Goal: Task Accomplishment & Management: Manage account settings

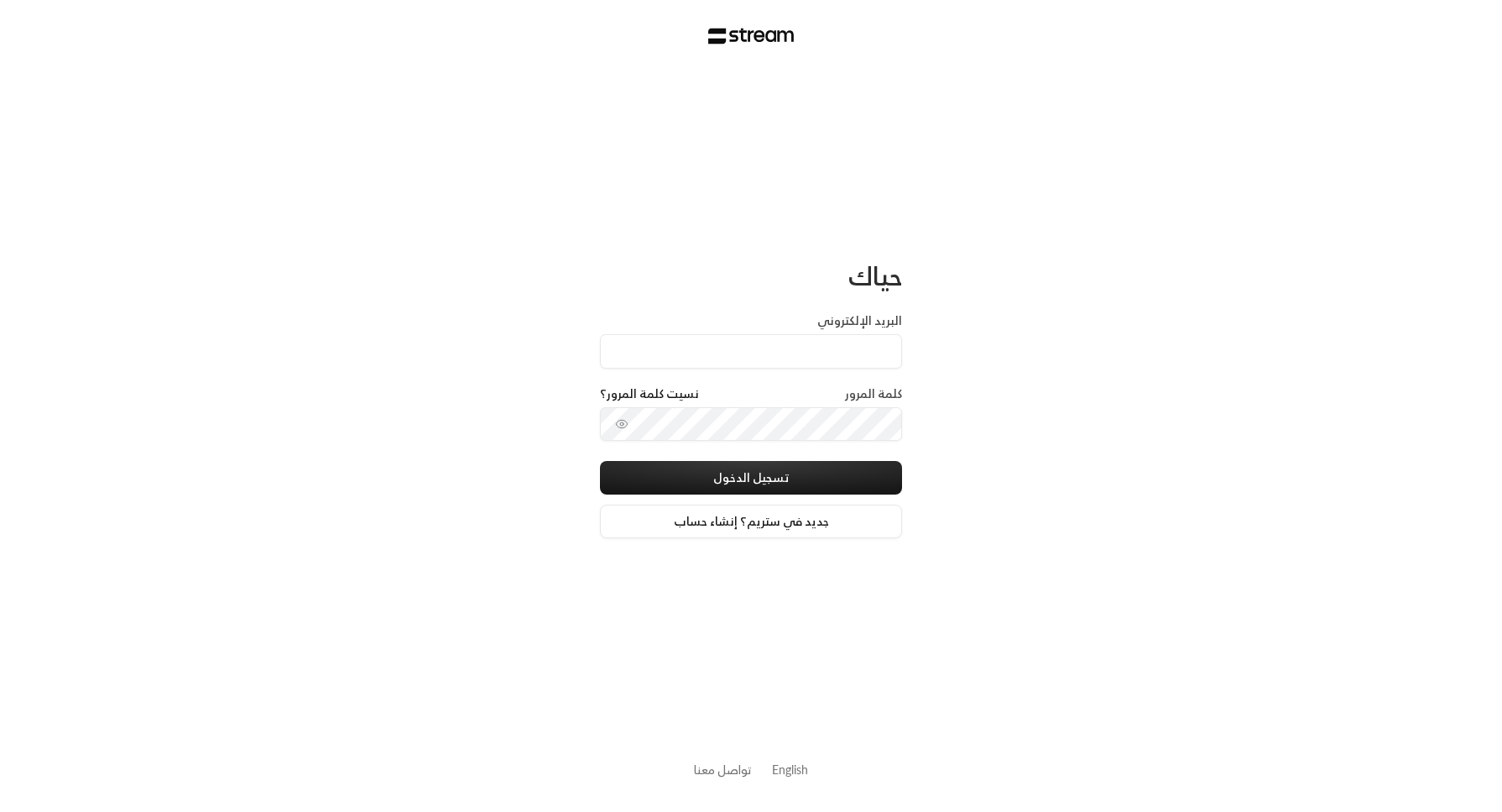
type input "[EMAIL_ADDRESS][DOMAIN_NAME]"
click at [893, 481] on button "تسجيل الدخول" at bounding box center [751, 477] width 302 height 33
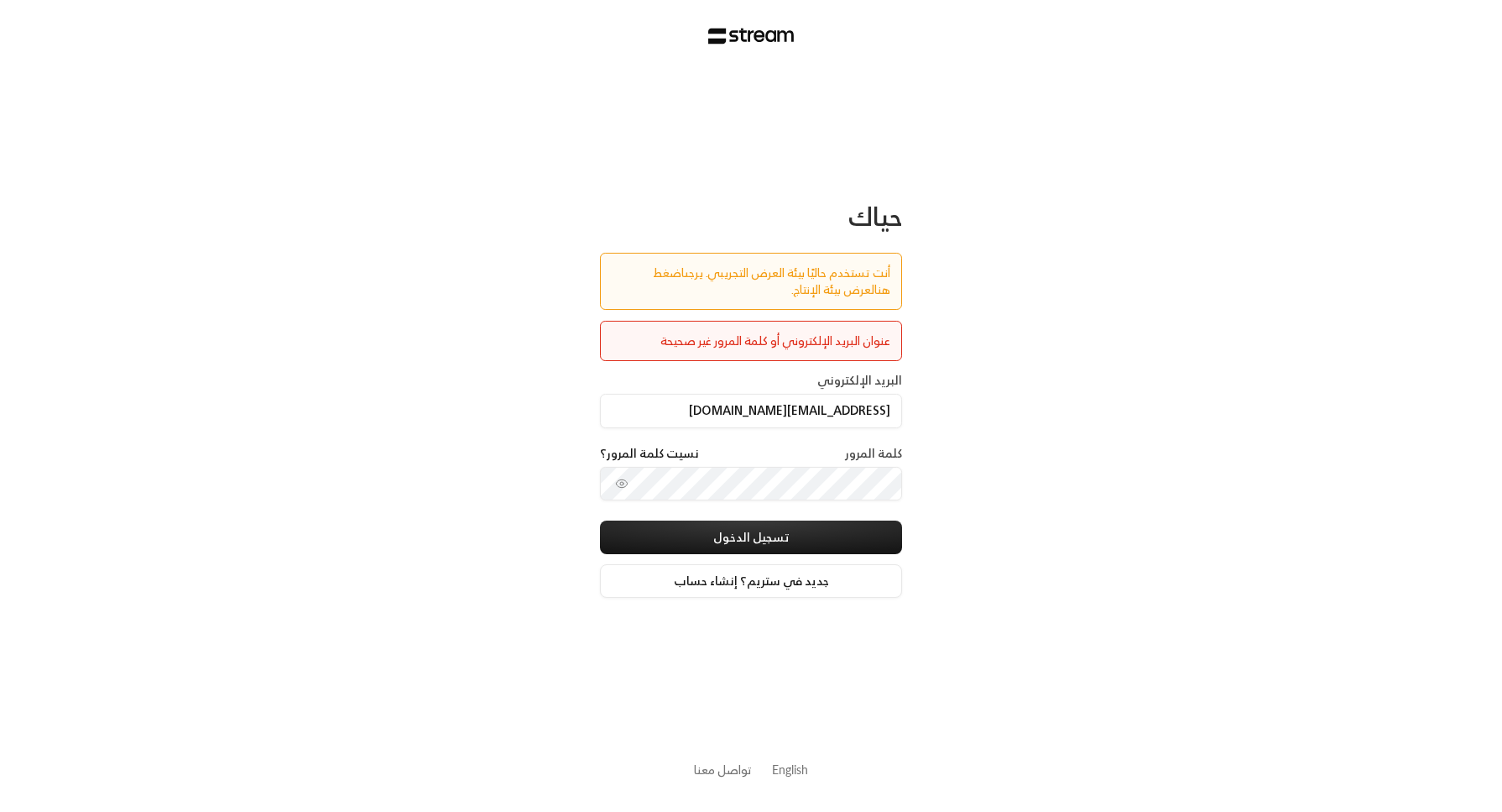
click at [653, 277] on link "اضغط هنا" at bounding box center [771, 280] width 238 height 38
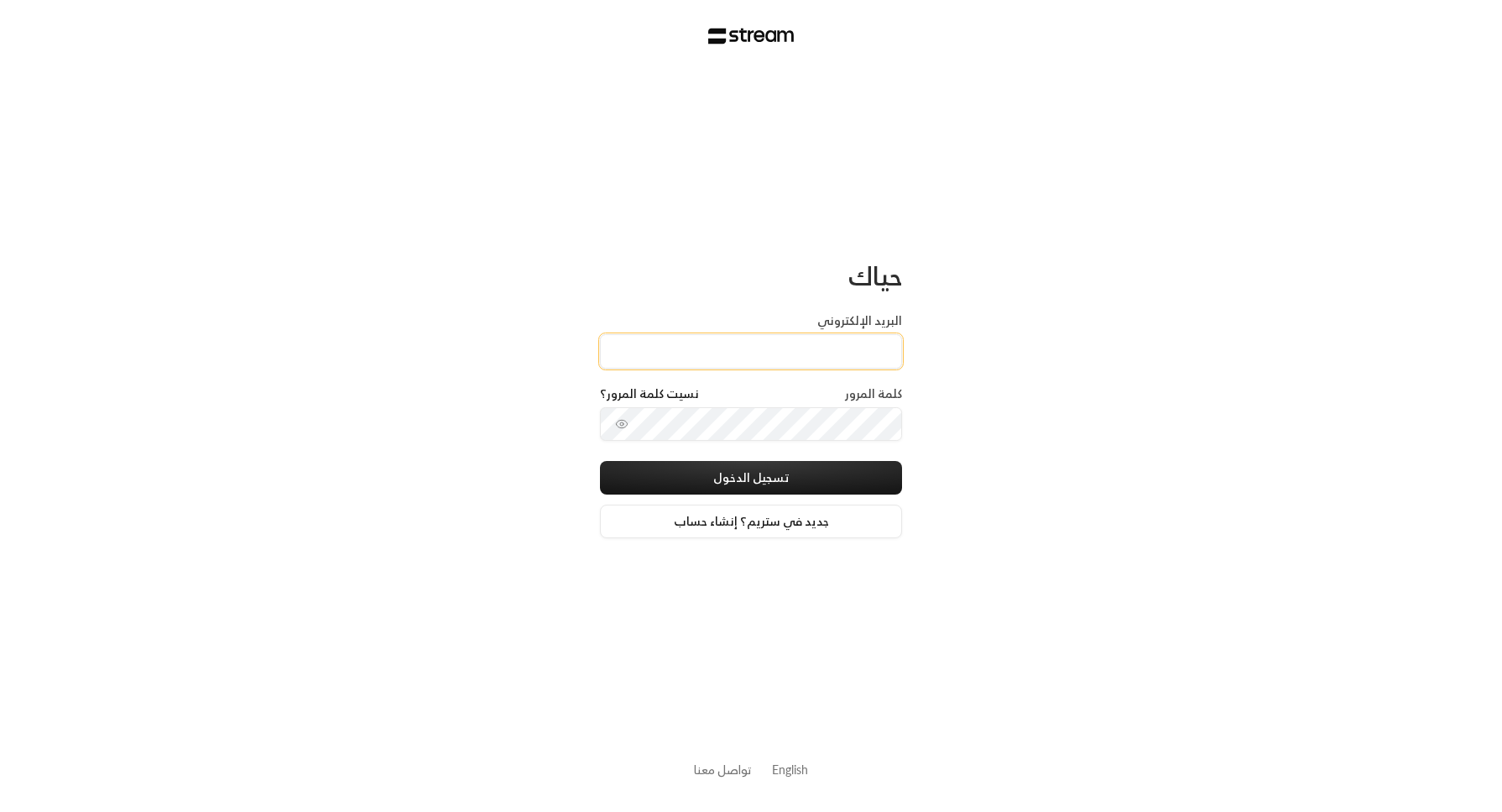
click at [712, 350] on input "البريد الإلكتروني" at bounding box center [751, 351] width 302 height 34
type input "[EMAIL_ADDRESS][DOMAIN_NAME]"
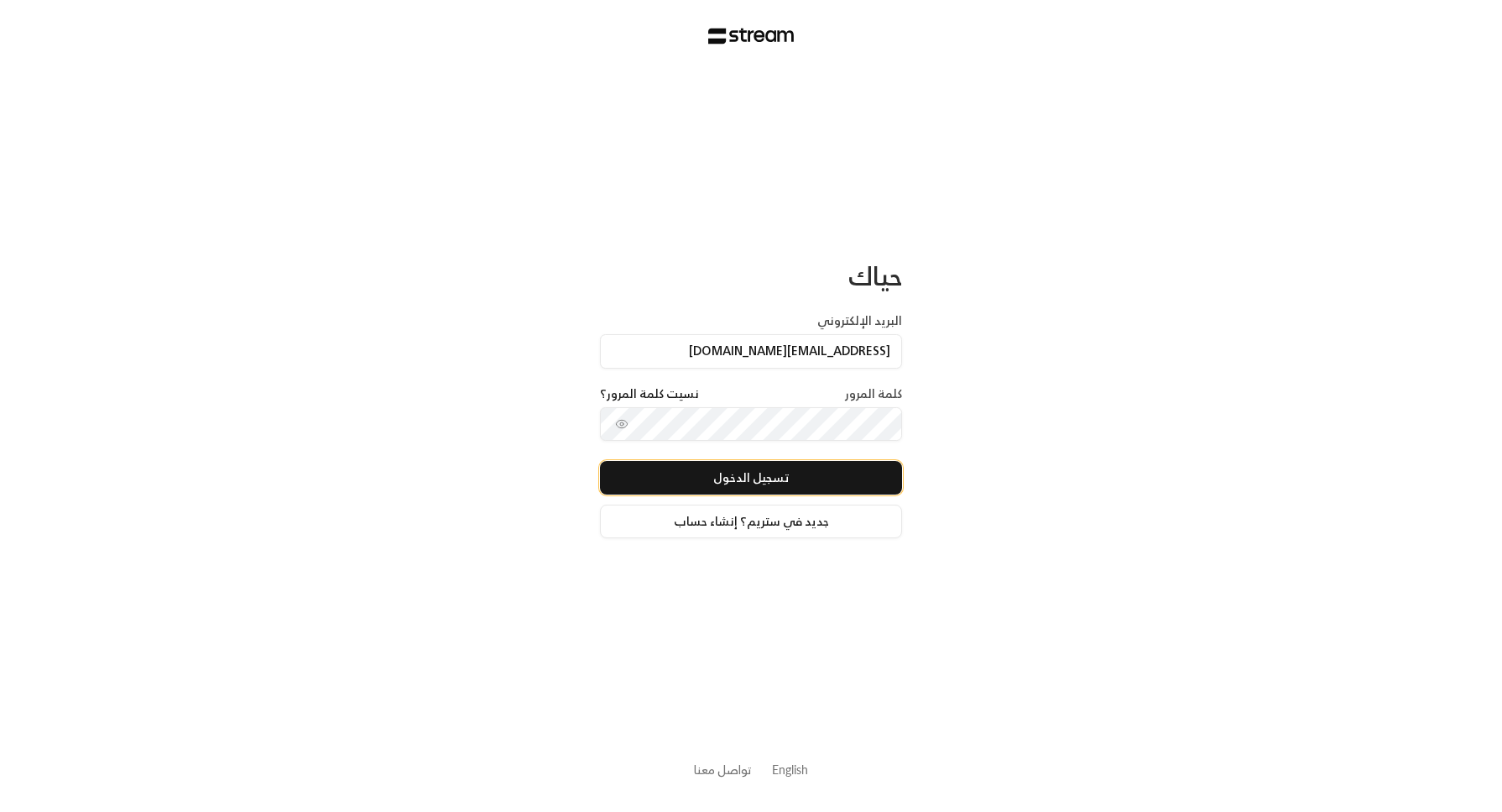
click at [876, 482] on button "تسجيل الدخول" at bounding box center [751, 477] width 302 height 33
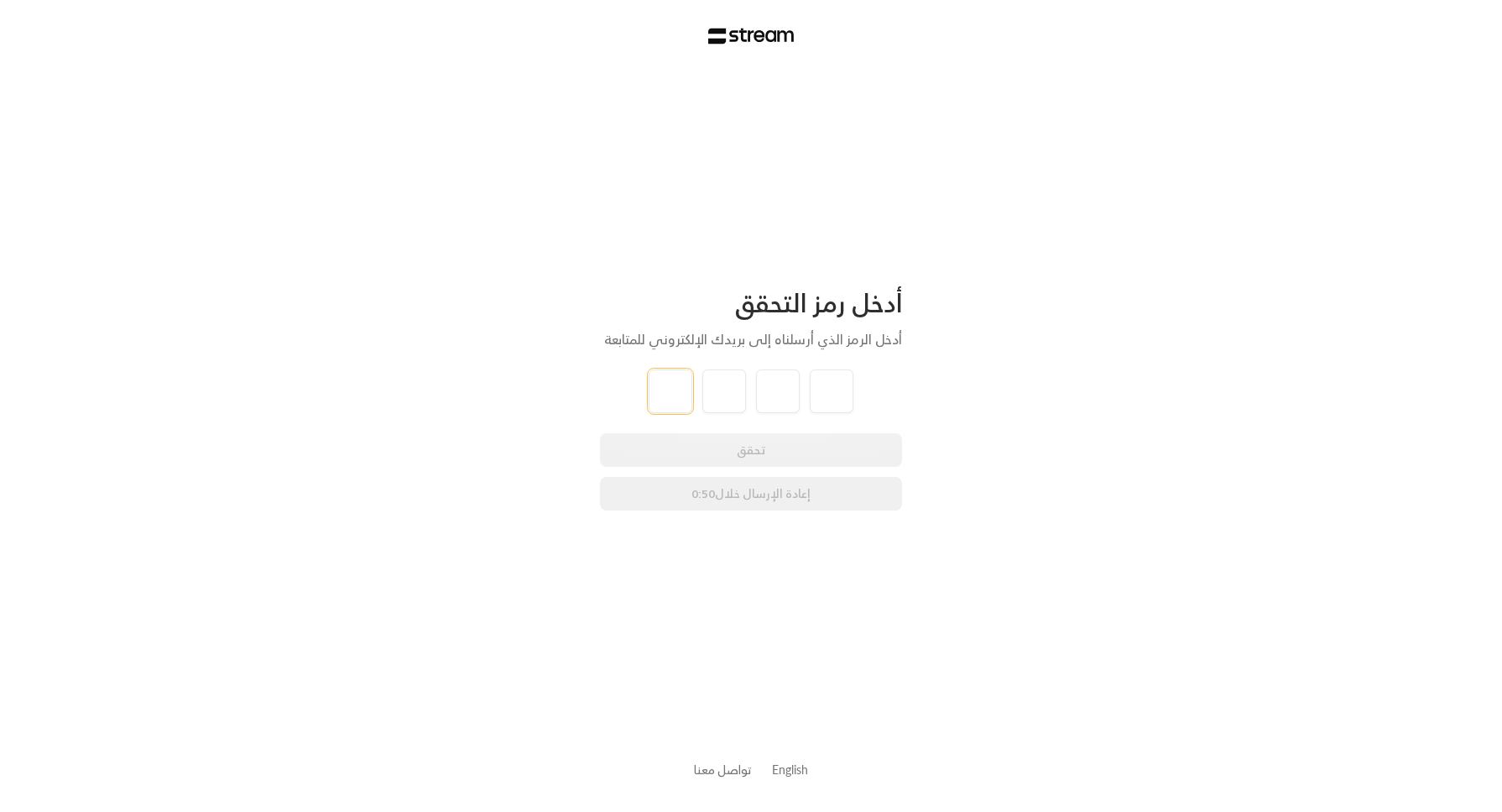
type input "1"
type input "5"
type input "6"
